Goal: Task Accomplishment & Management: Use online tool/utility

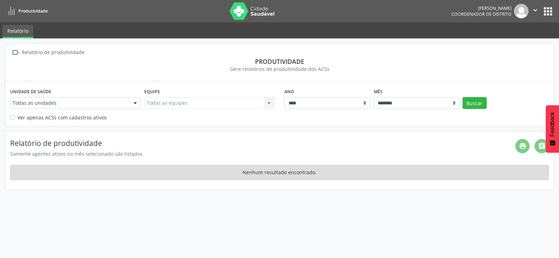
click at [134, 102] on div at bounding box center [135, 104] width 10 height 12
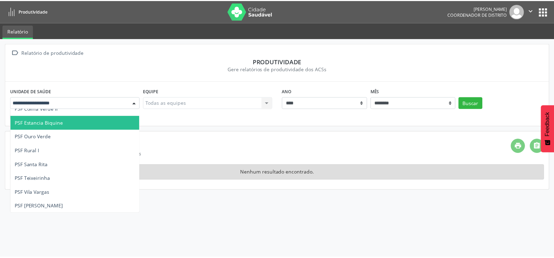
scroll to position [35, 0]
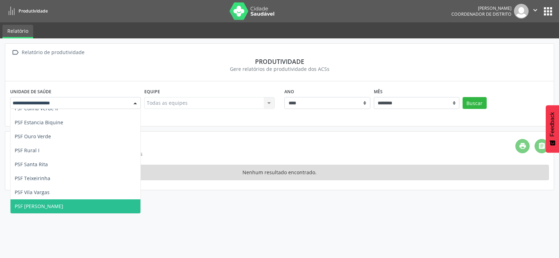
click at [47, 203] on span "PSF [PERSON_NAME]" at bounding box center [39, 206] width 49 height 7
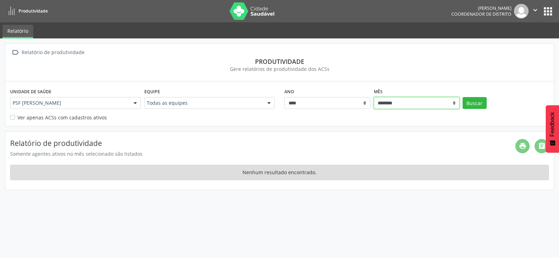
click at [453, 105] on select "******** ****** ***** ***** **** ***** ***** ********* *******" at bounding box center [417, 103] width 86 height 12
select select "**"
click at [374, 97] on select "******** ****** ***** ***** **** ***** ***** ********* *******" at bounding box center [417, 103] width 86 height 12
click at [398, 124] on div "Unidade de saúde PSF Wilson Brito Todas as unidades PSF Centro PSF Colina Verde…" at bounding box center [279, 103] width 549 height 44
click at [474, 102] on button "Buscar" at bounding box center [475, 103] width 24 height 12
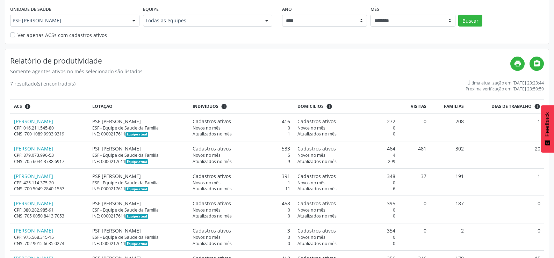
scroll to position [0, 0]
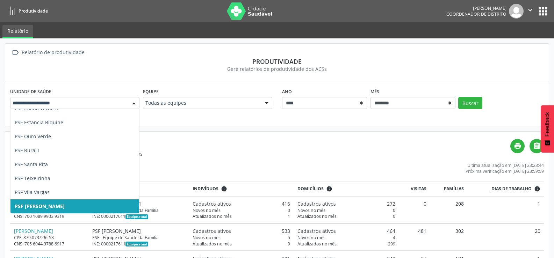
click at [135, 101] on div at bounding box center [134, 104] width 10 height 12
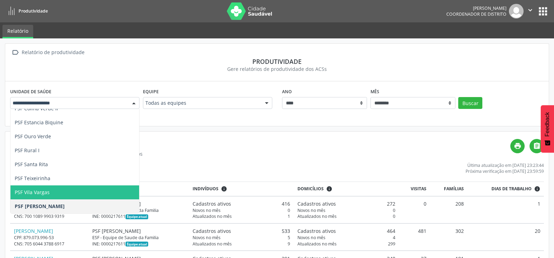
click at [58, 189] on span "PSF Vila Vargas" at bounding box center [74, 193] width 129 height 14
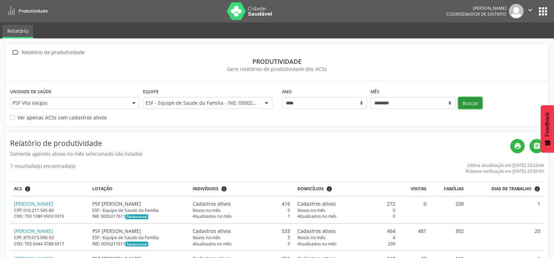
click at [473, 101] on button "Buscar" at bounding box center [470, 103] width 24 height 12
click at [465, 99] on button "Buscar" at bounding box center [470, 103] width 24 height 12
drag, startPoint x: 559, startPoint y: 29, endPoint x: 334, endPoint y: 18, distance: 225.0
click at [334, 18] on nav "Produtividade [PERSON_NAME] Coordenador de Distrito  Configurações Sair apps" at bounding box center [277, 11] width 554 height 22
click at [530, 8] on icon "" at bounding box center [530, 10] width 8 height 8
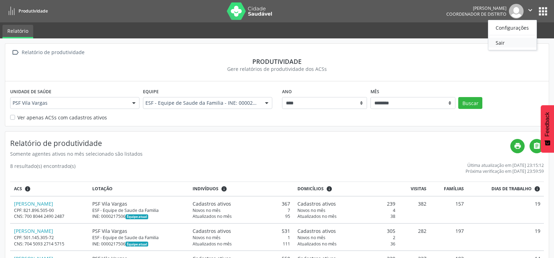
click at [509, 41] on link "Sair" at bounding box center [512, 43] width 48 height 10
click at [509, 41] on div " Relatório de produtividade Produtividade Gere relatórios de produtividade dos…" at bounding box center [277, 220] width 554 height 364
